Goal: Information Seeking & Learning: Learn about a topic

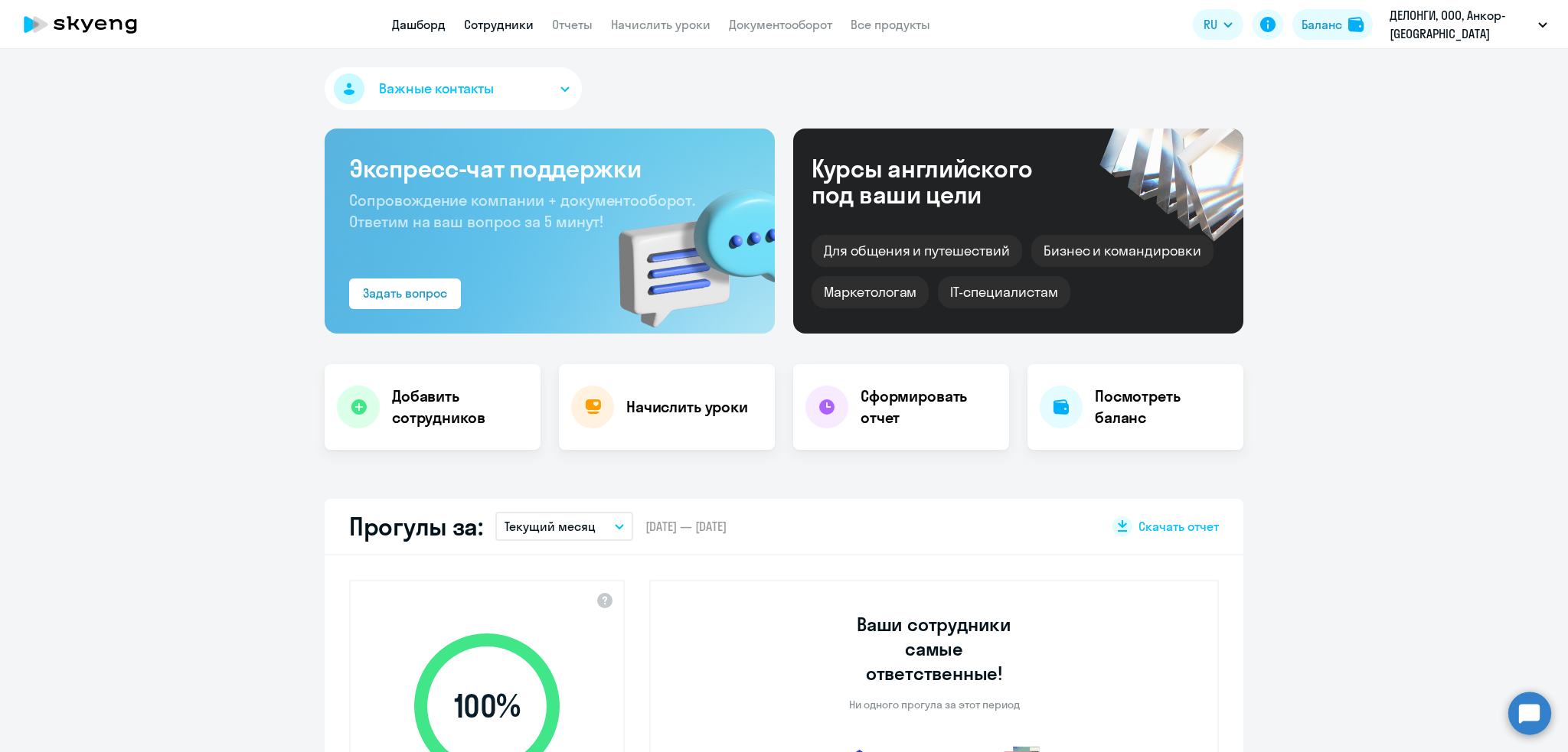
click at [490, 30] on link "Сотрудники" at bounding box center [499, 24] width 70 height 15
select select "30"
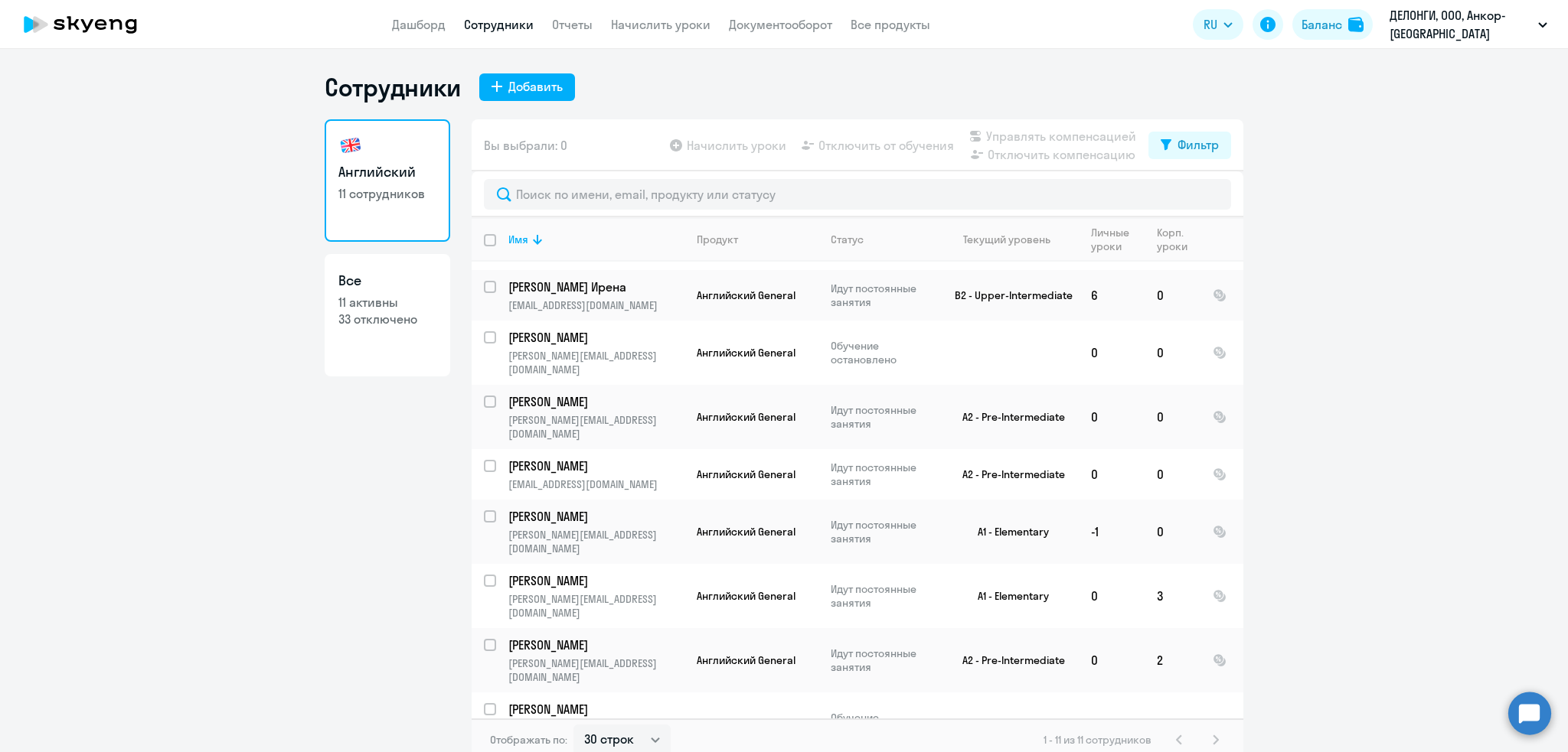
scroll to position [89, 0]
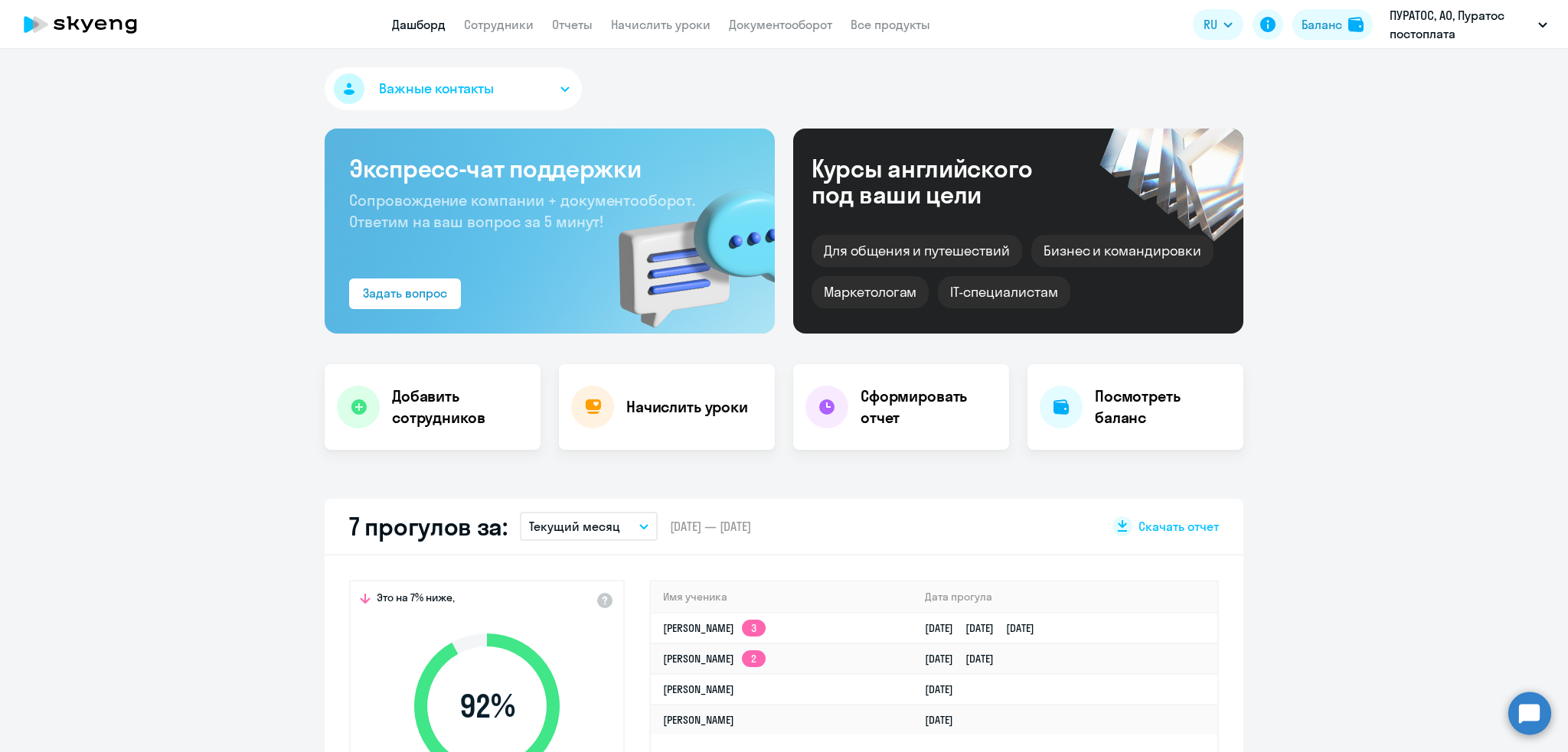
select select "30"
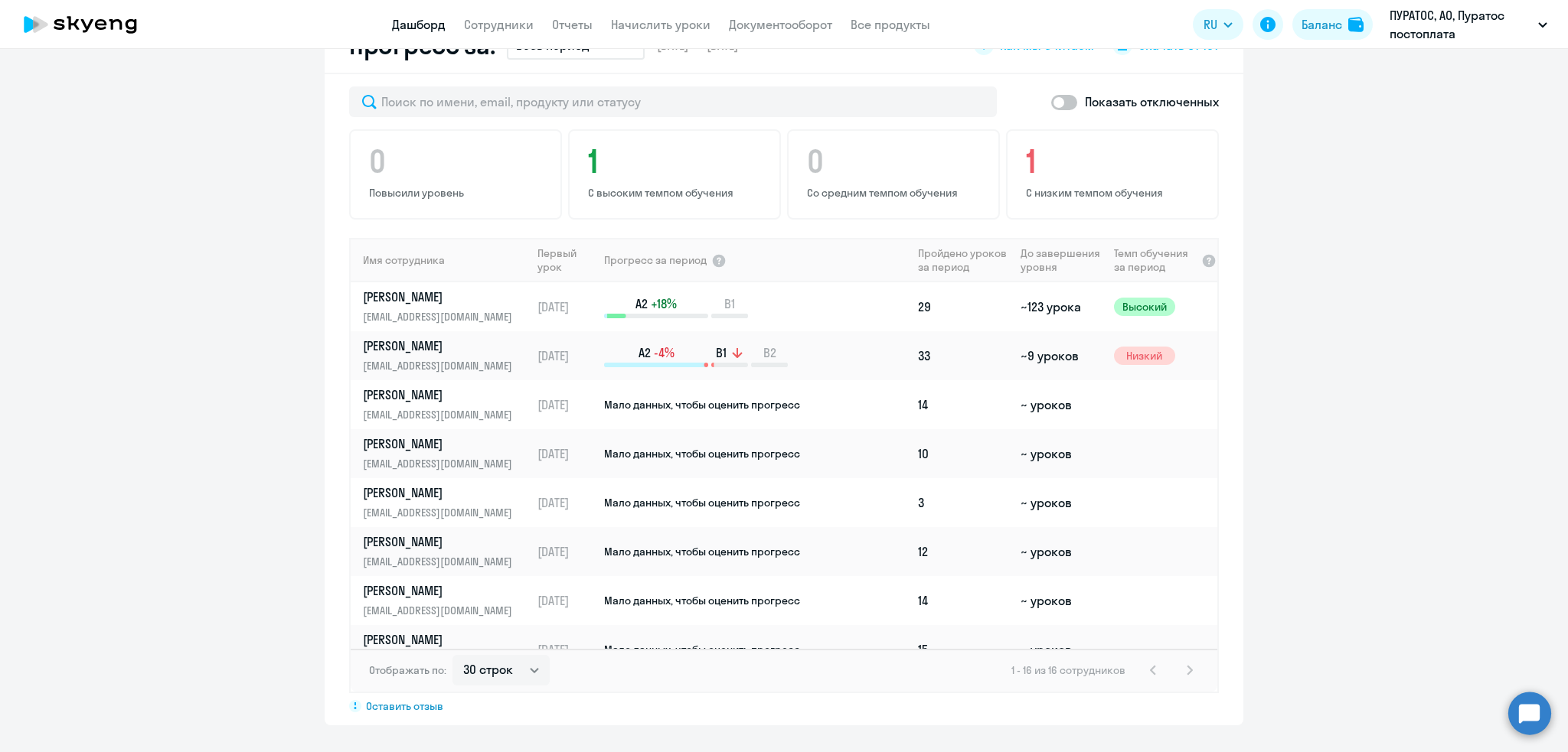
click at [1052, 103] on span at bounding box center [1064, 102] width 26 height 15
click at [1052, 103] on input "checkbox" at bounding box center [1051, 102] width 1 height 1
checkbox input "true"
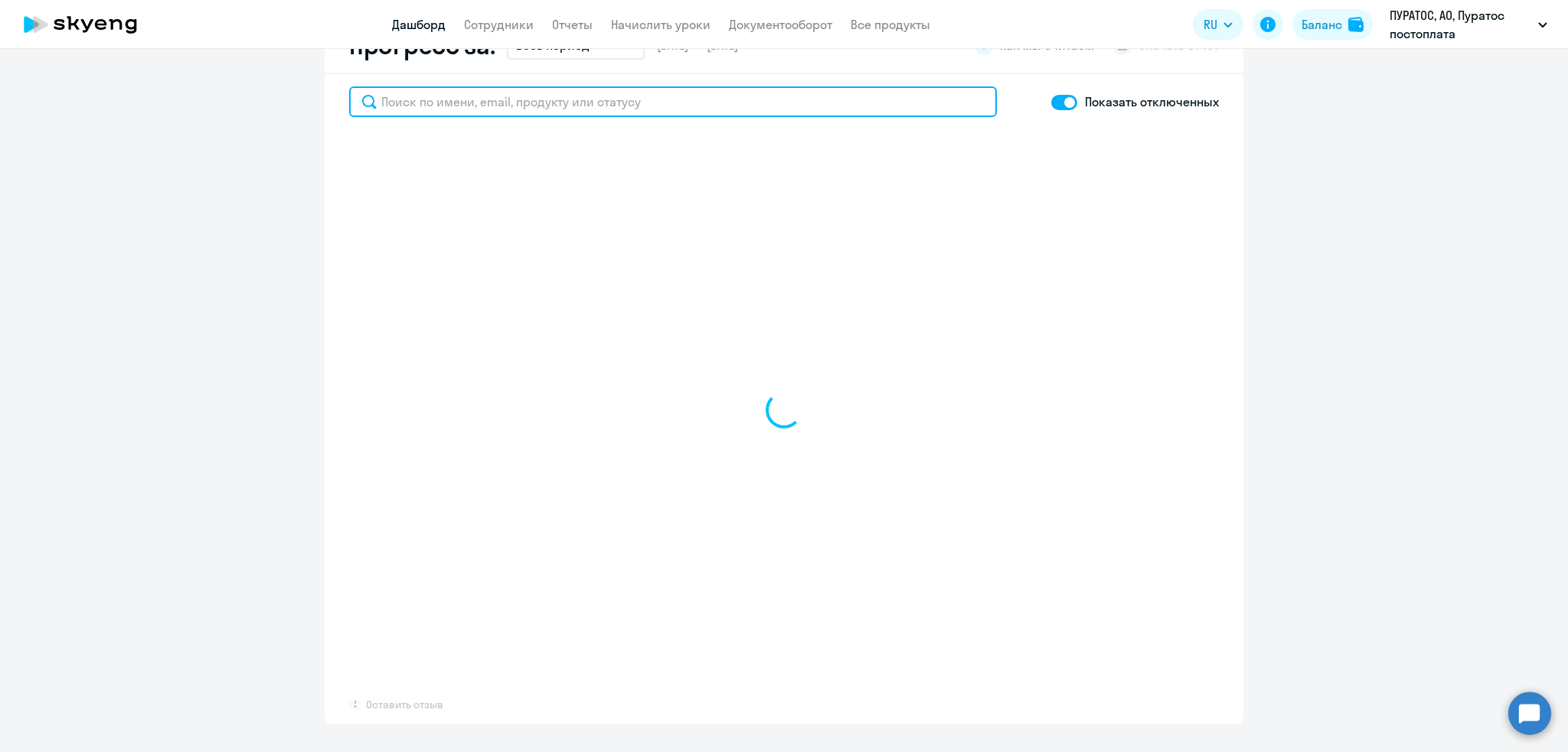
click at [410, 98] on input "text" at bounding box center [673, 102] width 648 height 30
type input "задор"
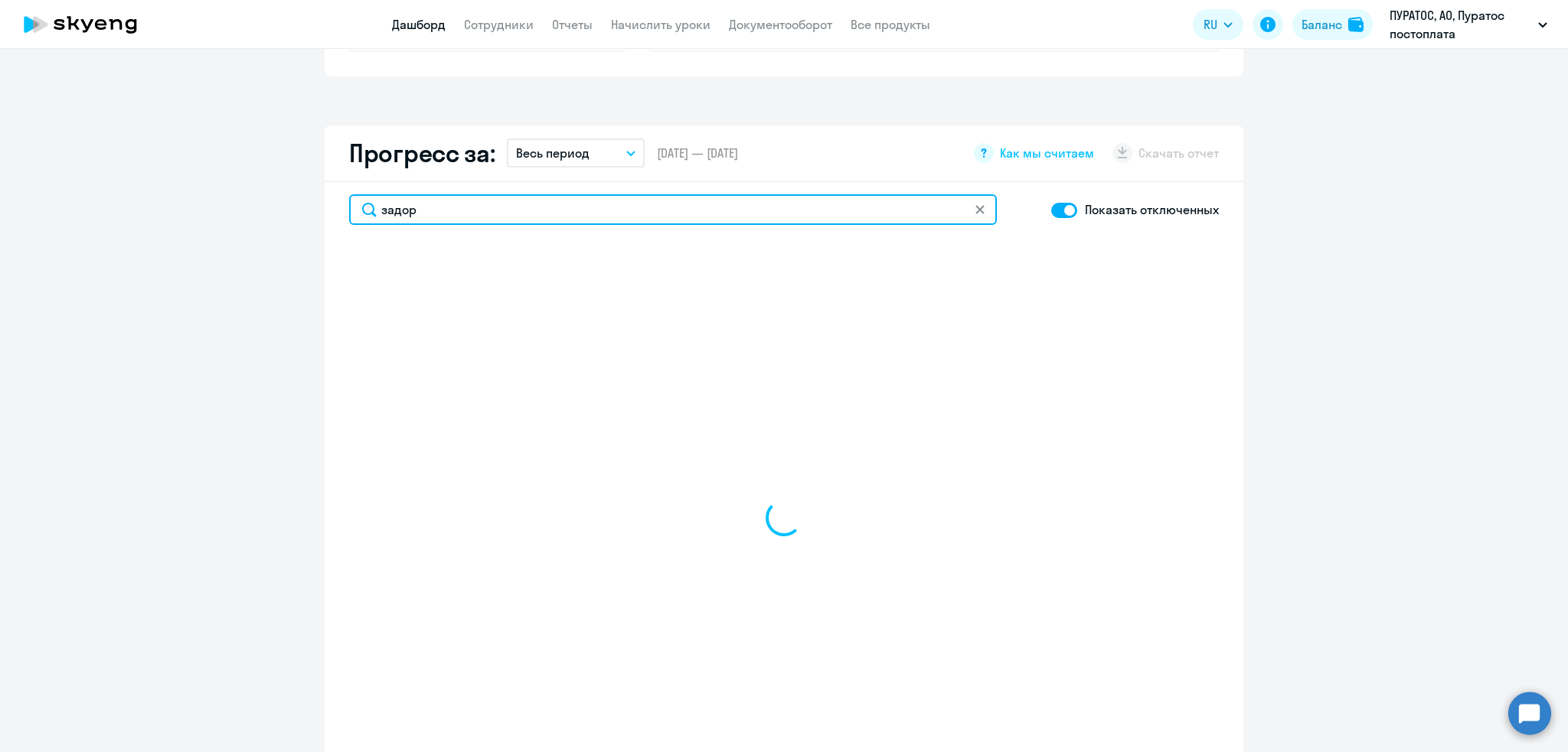
select select "30"
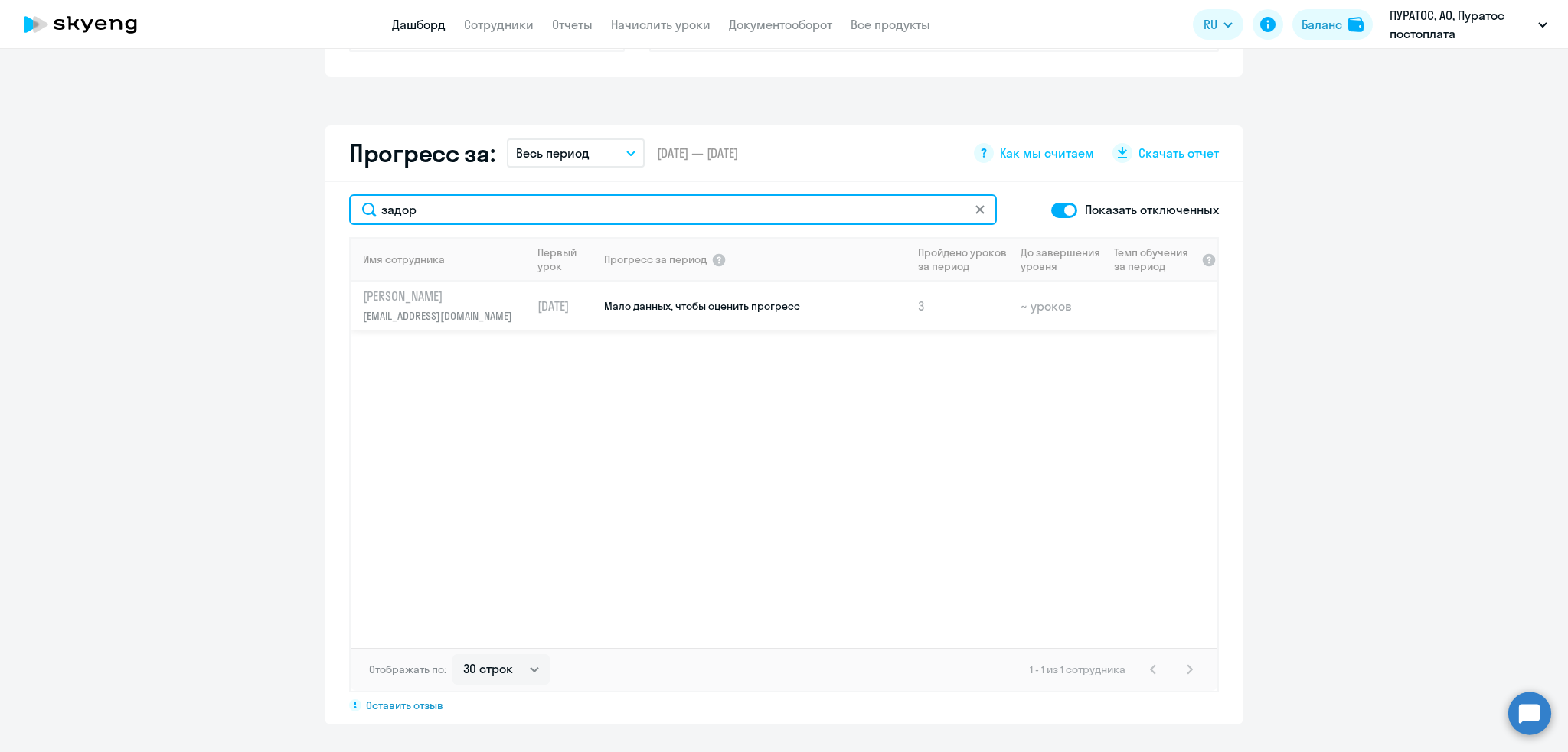
type input "задор"
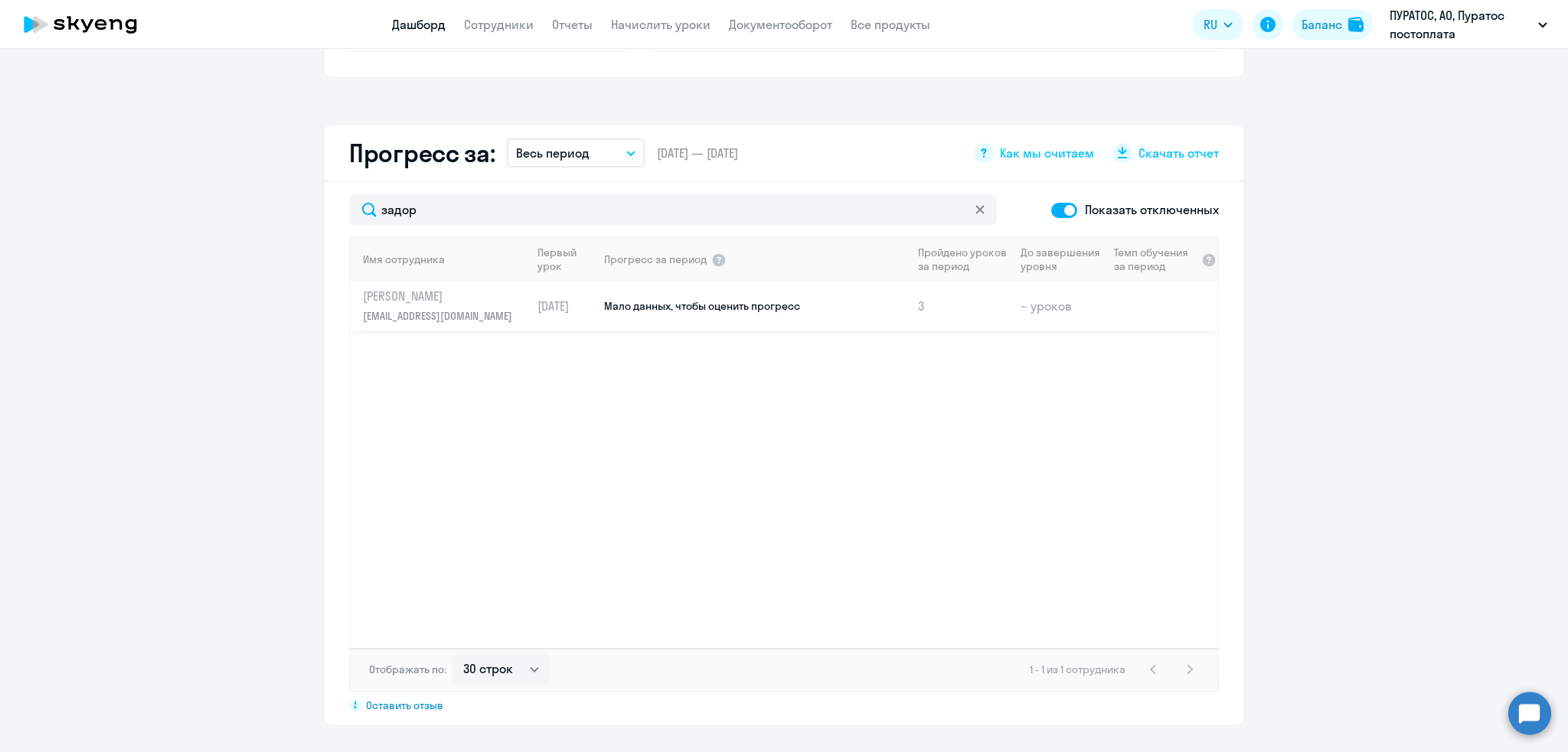
click at [443, 294] on p "[PERSON_NAME]" at bounding box center [441, 296] width 158 height 17
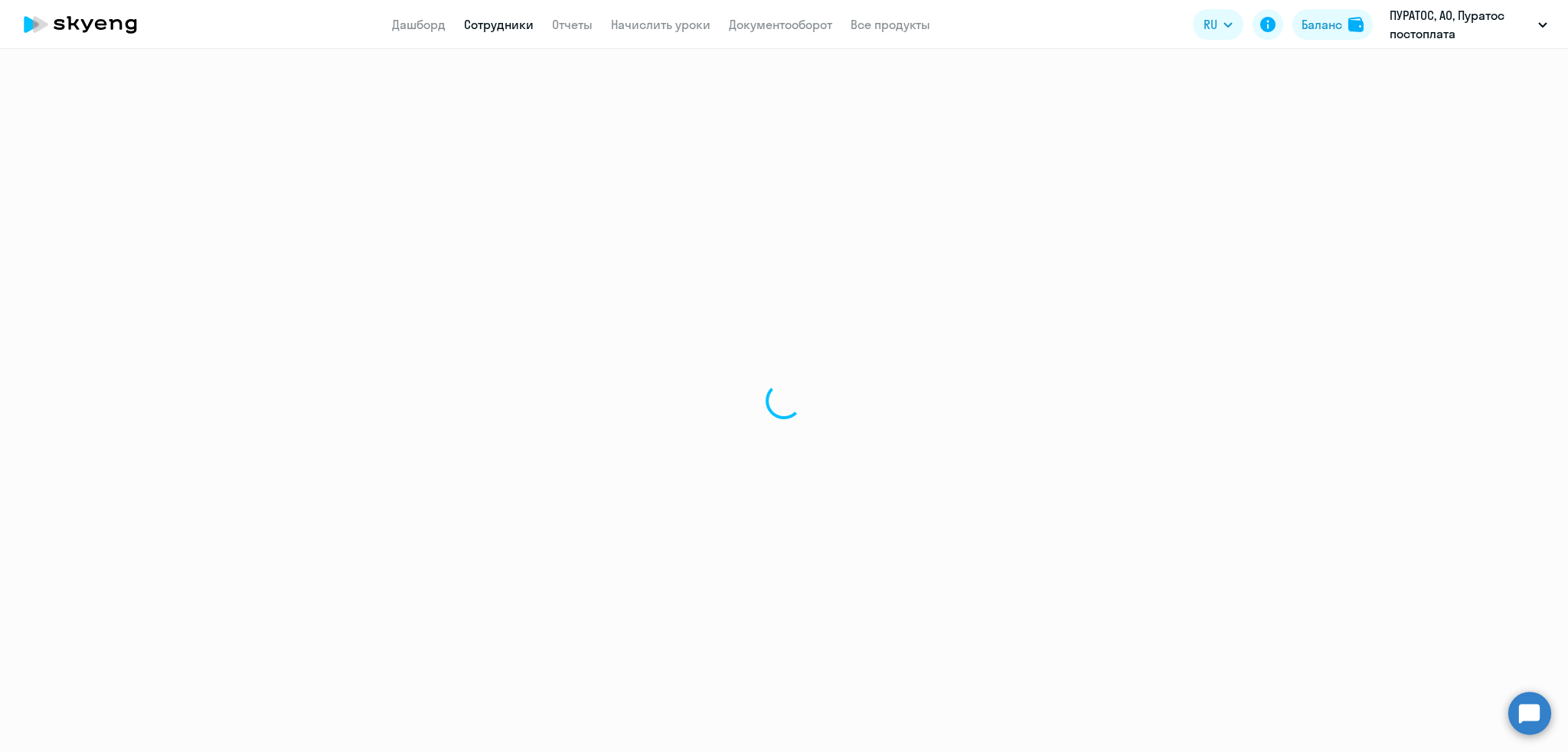
select select "english"
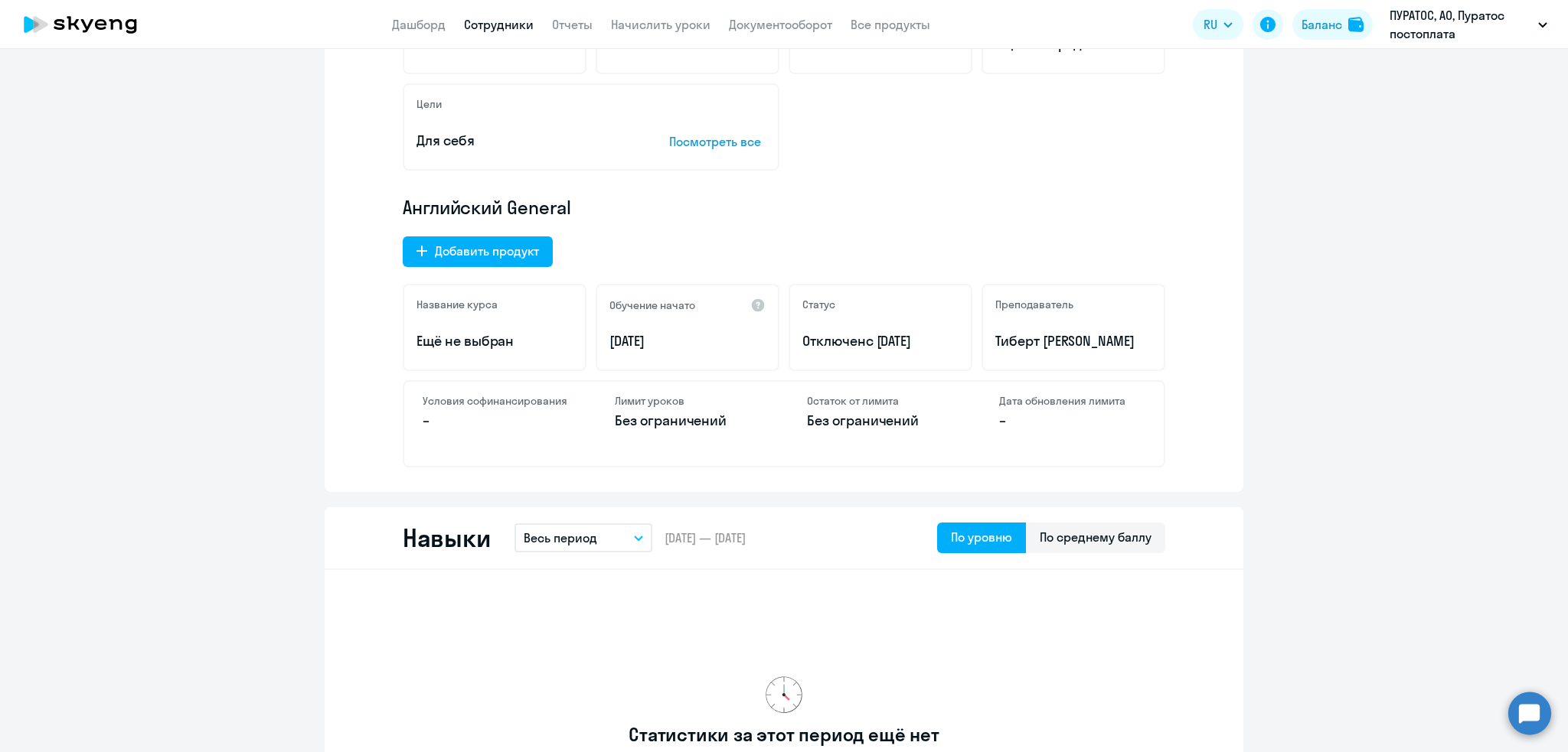
scroll to position [362, 0]
